Goal: Complete application form

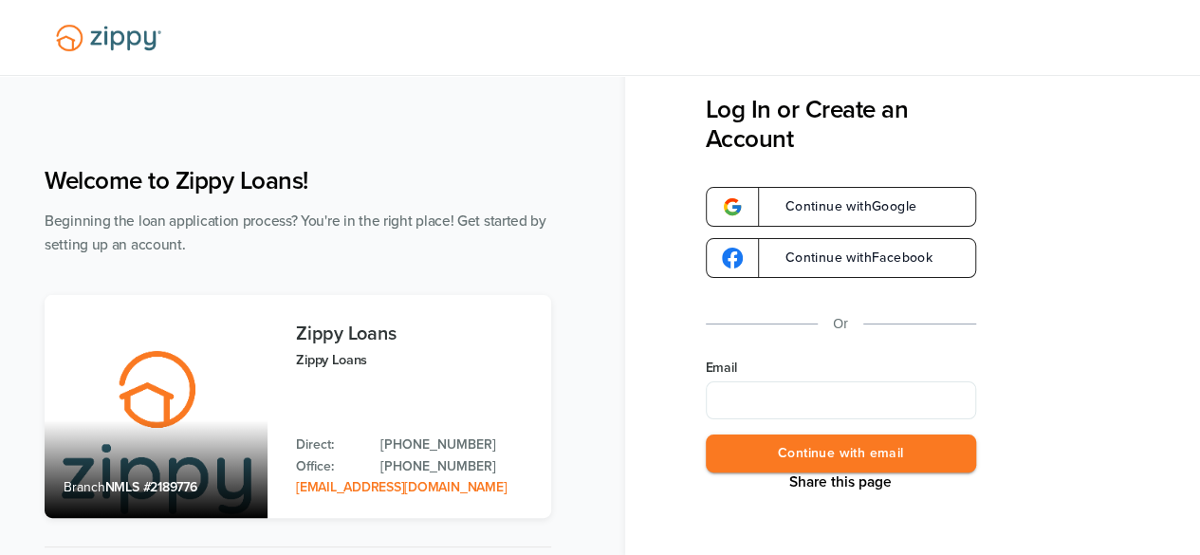
type input "*"
type input "**********"
click at [878, 453] on button "Continue with email" at bounding box center [841, 454] width 270 height 39
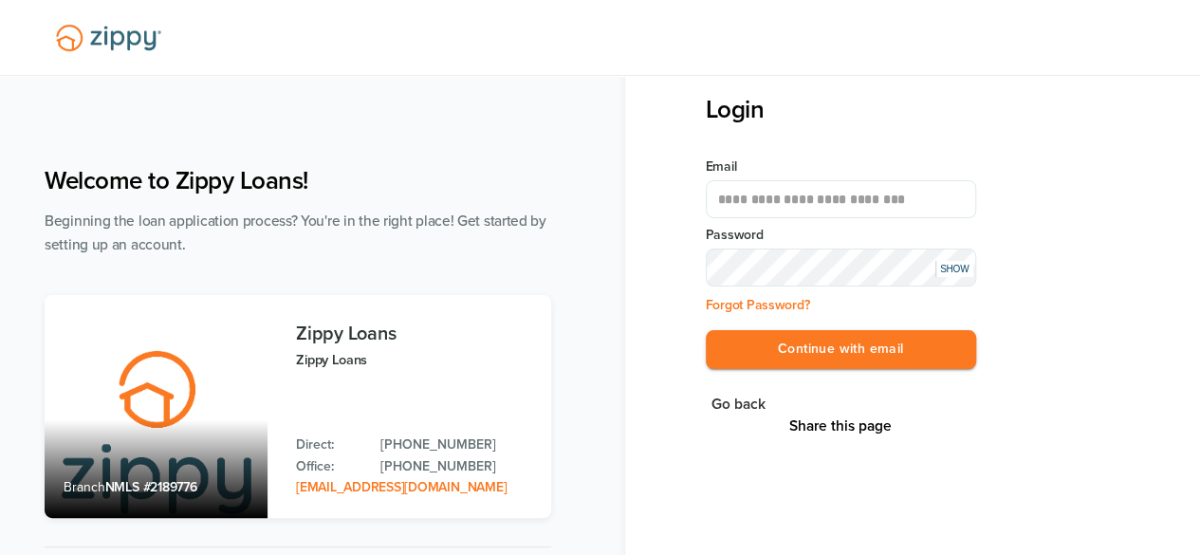
click at [706, 330] on button "Continue with email" at bounding box center [841, 349] width 270 height 39
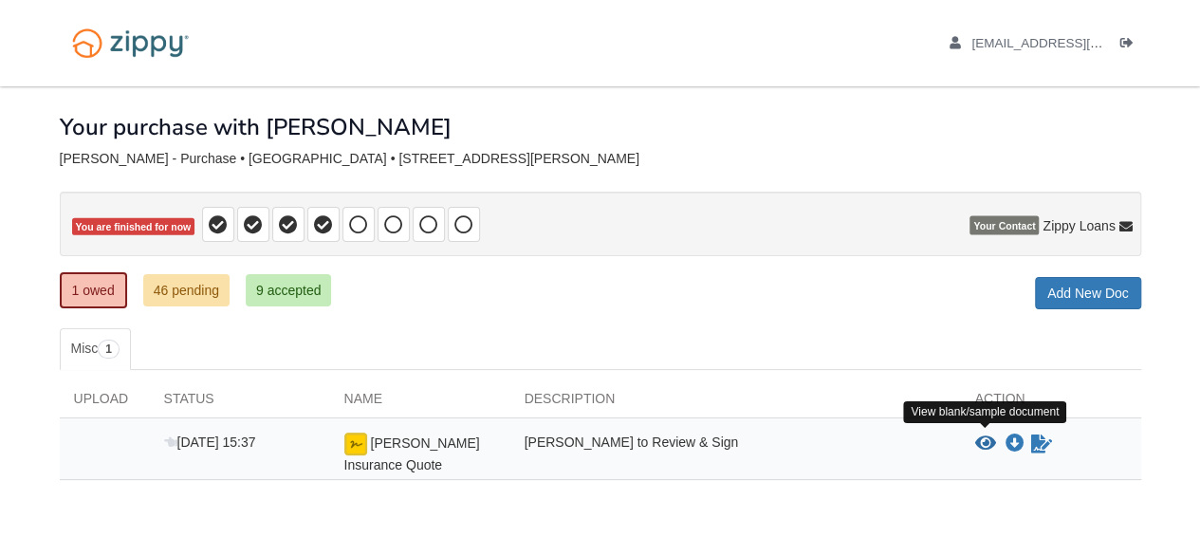
click at [978, 438] on icon "View Amburgey Insurance Quote" at bounding box center [985, 444] width 21 height 19
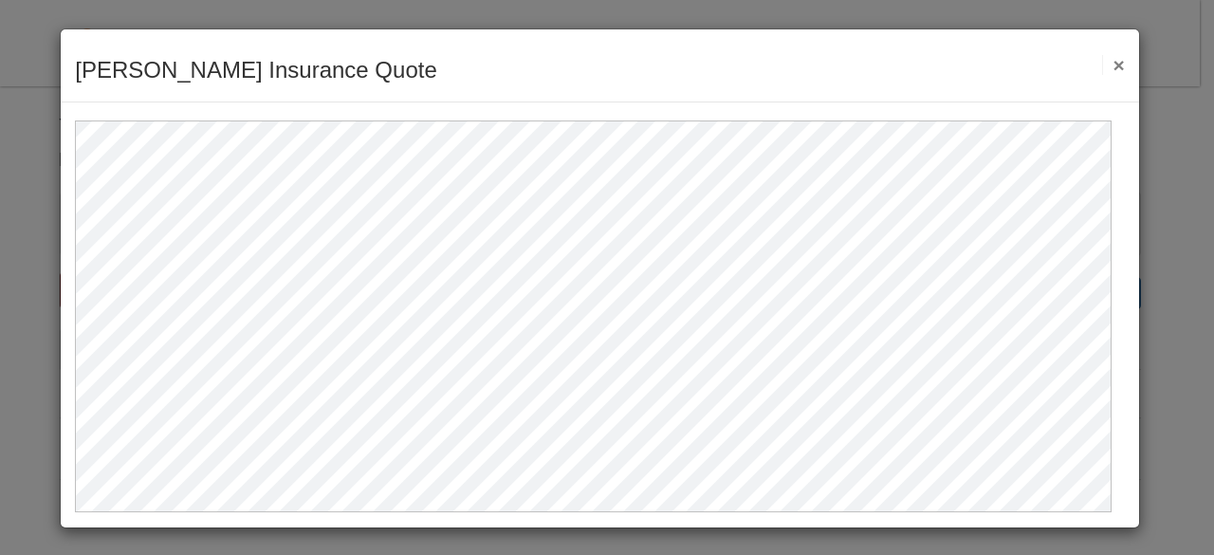
click at [1102, 62] on button "×" at bounding box center [1113, 65] width 22 height 20
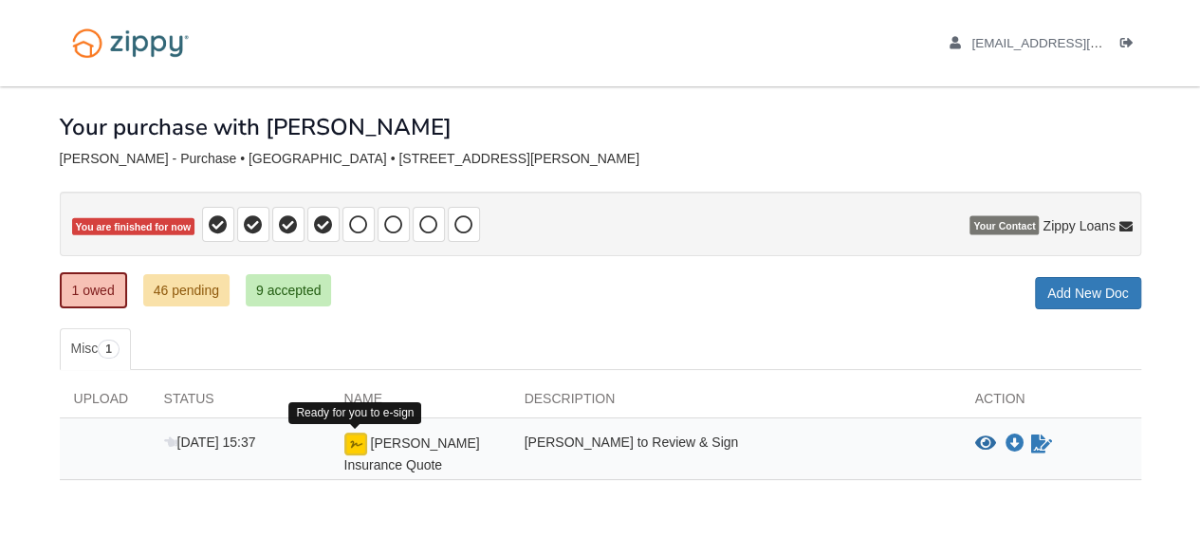
click at [352, 445] on img at bounding box center [355, 444] width 23 height 23
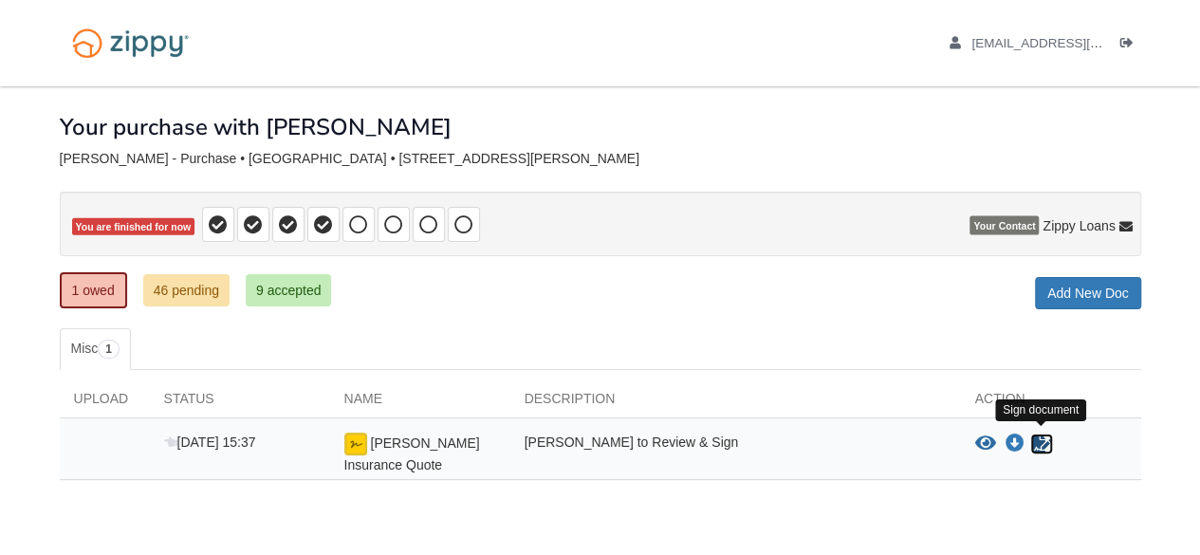
click at [1037, 440] on icon "Sign Form" at bounding box center [1041, 444] width 21 height 19
